Goal: Transaction & Acquisition: Purchase product/service

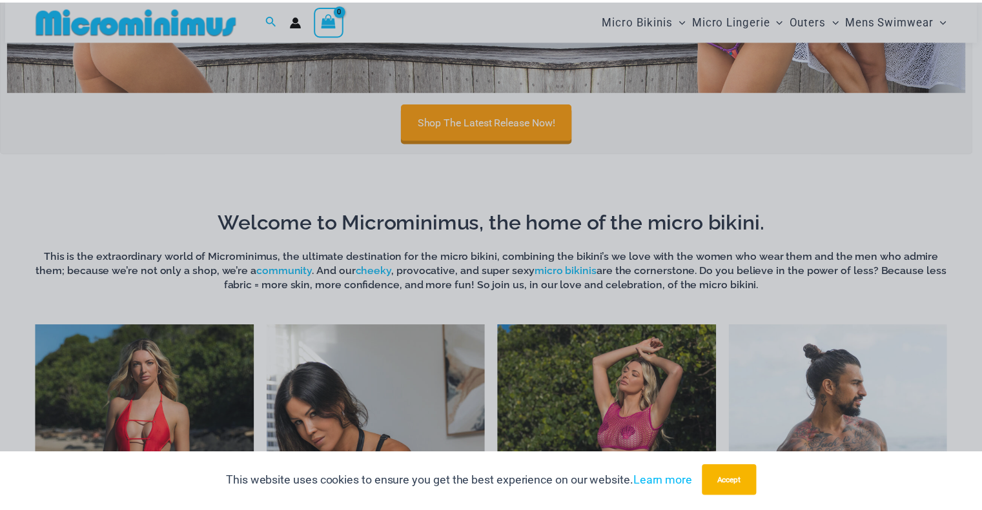
scroll to position [671, 0]
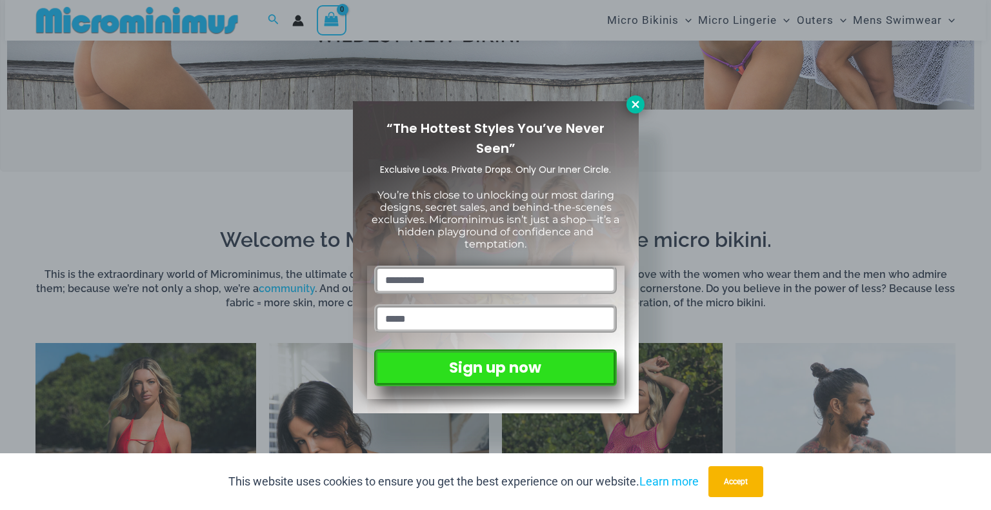
click at [639, 105] on icon at bounding box center [636, 105] width 12 height 12
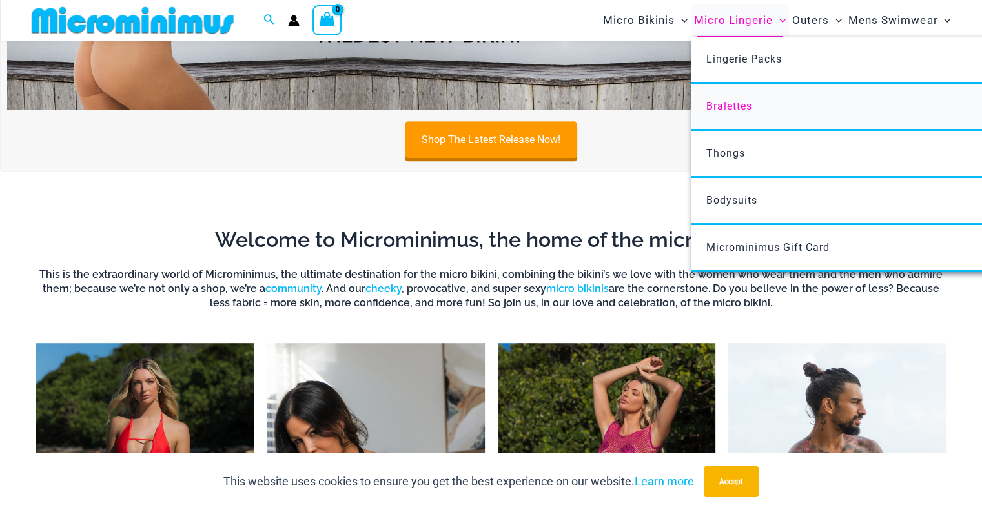
click at [738, 107] on span "Bralettes" at bounding box center [729, 106] width 46 height 12
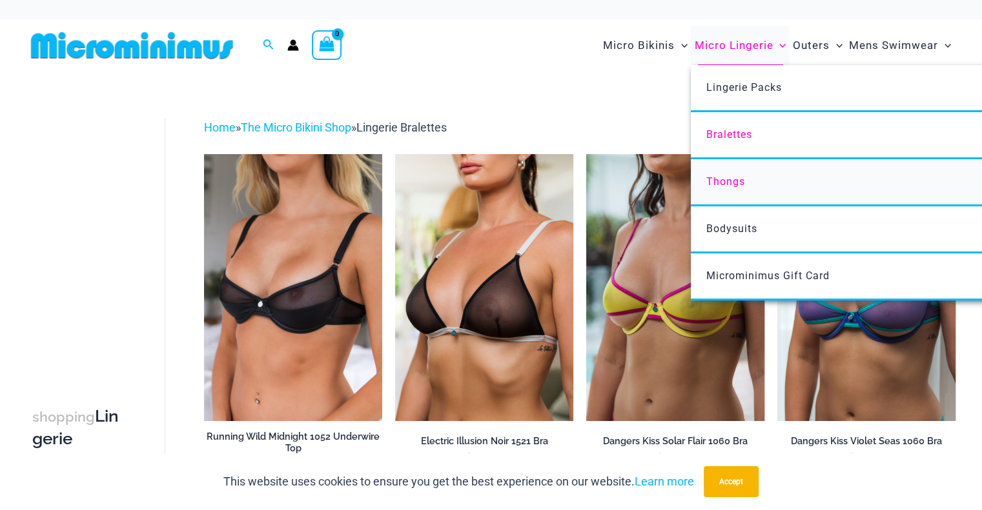
click at [754, 185] on link "Thongs" at bounding box center [883, 182] width 384 height 47
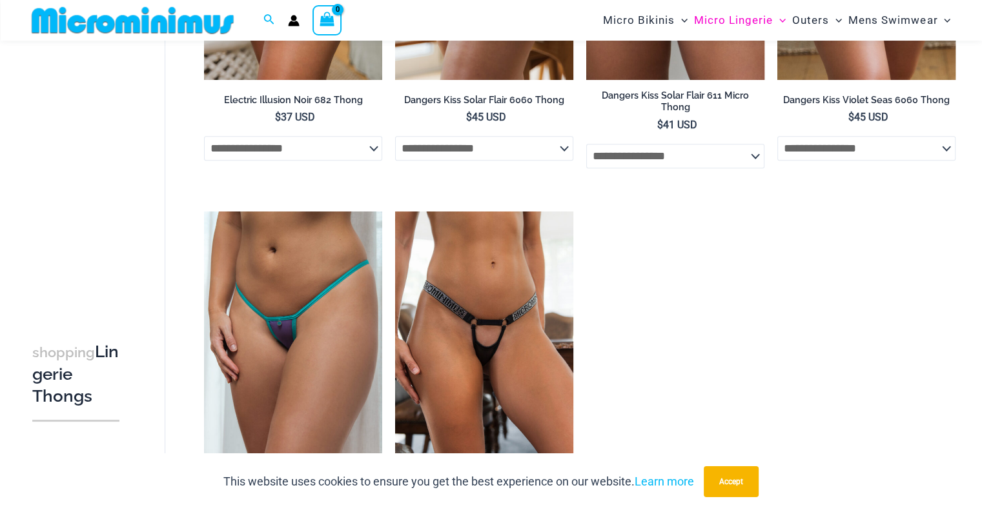
scroll to position [749, 0]
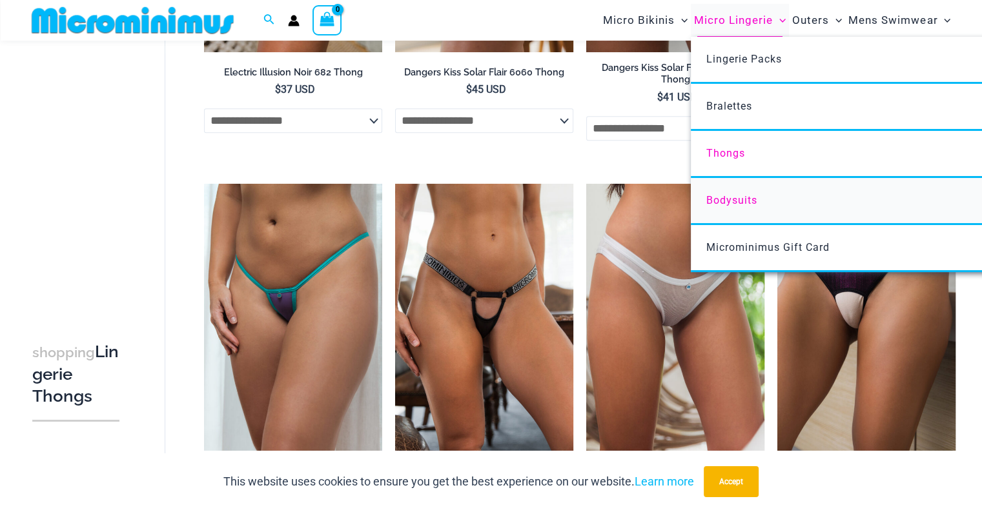
click at [756, 203] on span "Bodysuits" at bounding box center [731, 200] width 51 height 12
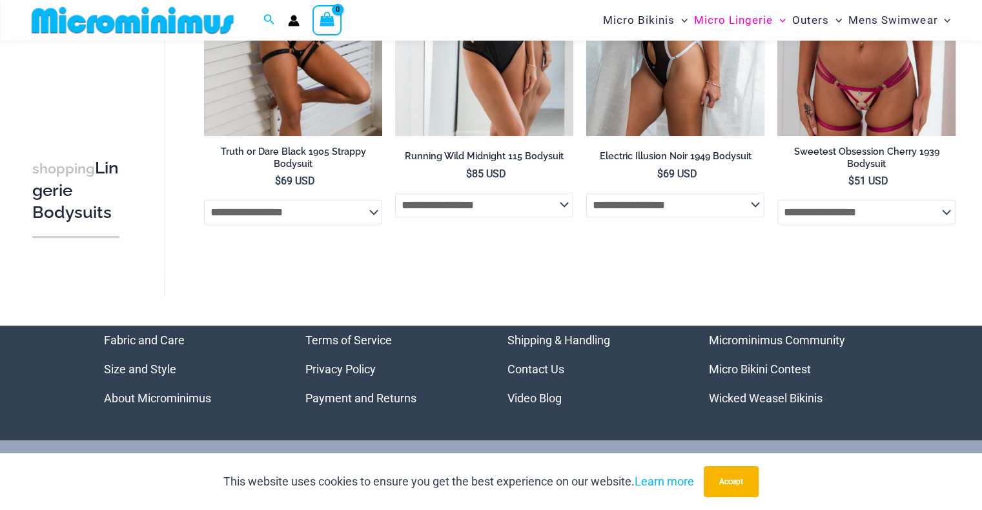
scroll to position [310, 0]
